Goal: Task Accomplishment & Management: Use online tool/utility

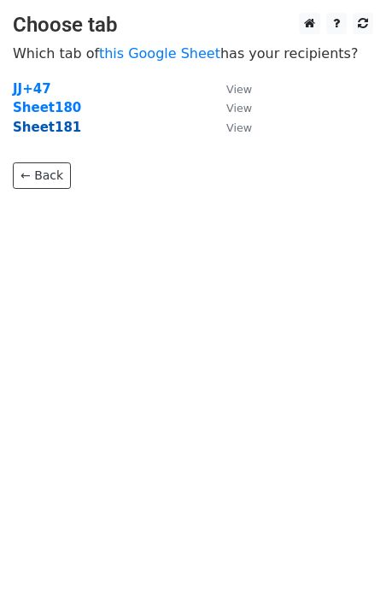
click at [56, 132] on strong "Sheet181" at bounding box center [47, 127] width 68 height 15
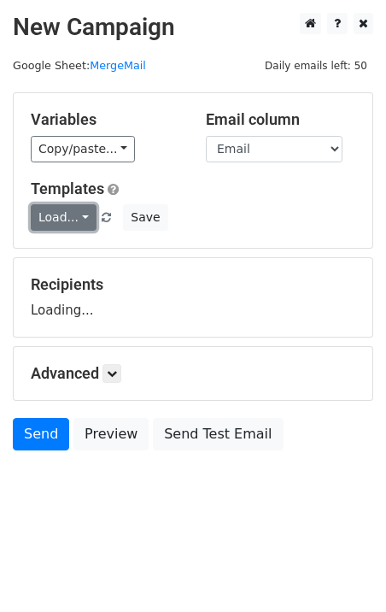
click at [73, 220] on link "Load..." at bounding box center [64, 217] width 66 height 26
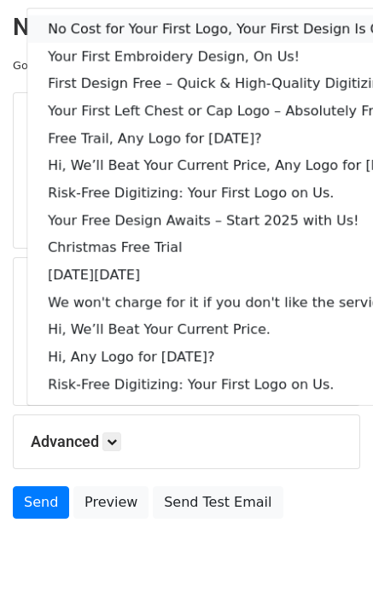
click at [121, 37] on link "No Cost for Your First Logo, Your First Design Is On Us!" at bounding box center [233, 28] width 413 height 27
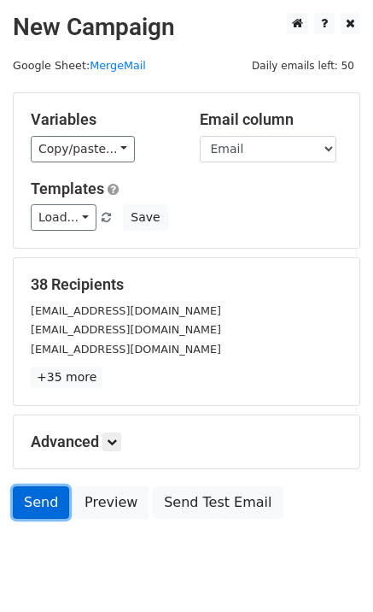
click at [43, 507] on link "Send" at bounding box center [41, 502] width 56 height 32
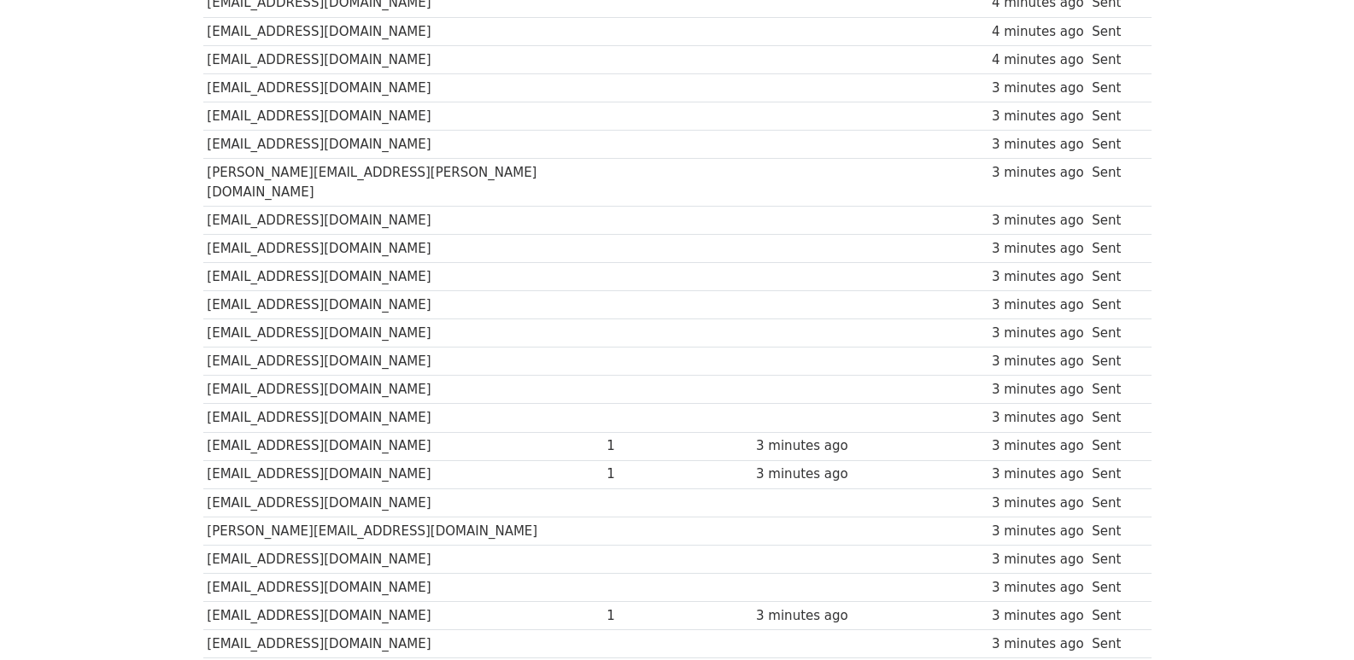
scroll to position [850, 0]
